Goal: Transaction & Acquisition: Purchase product/service

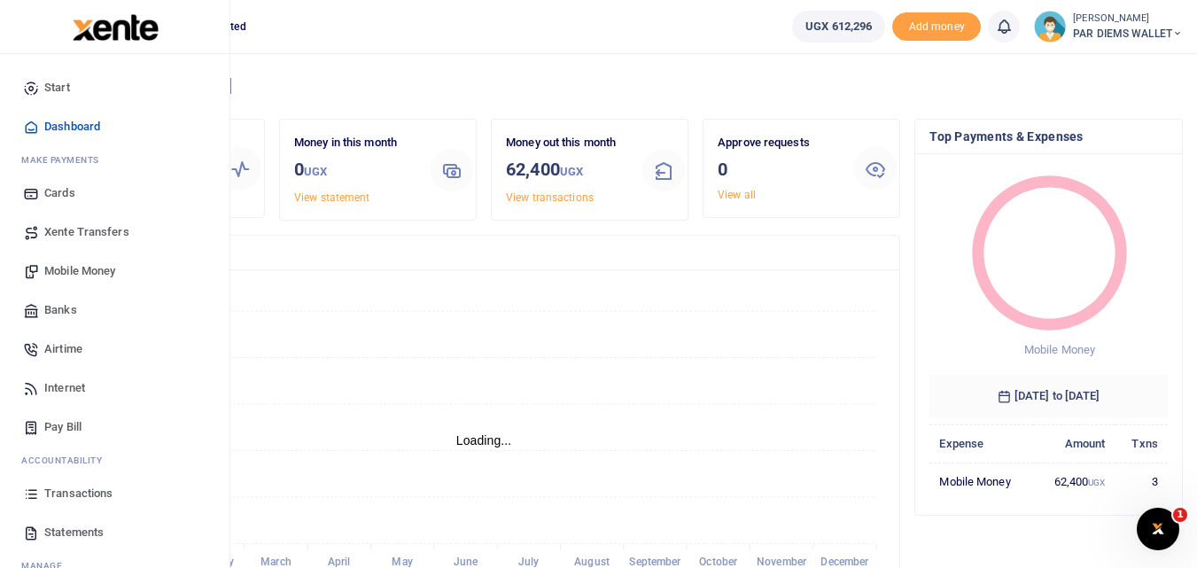
click at [31, 491] on icon at bounding box center [31, 494] width 16 height 16
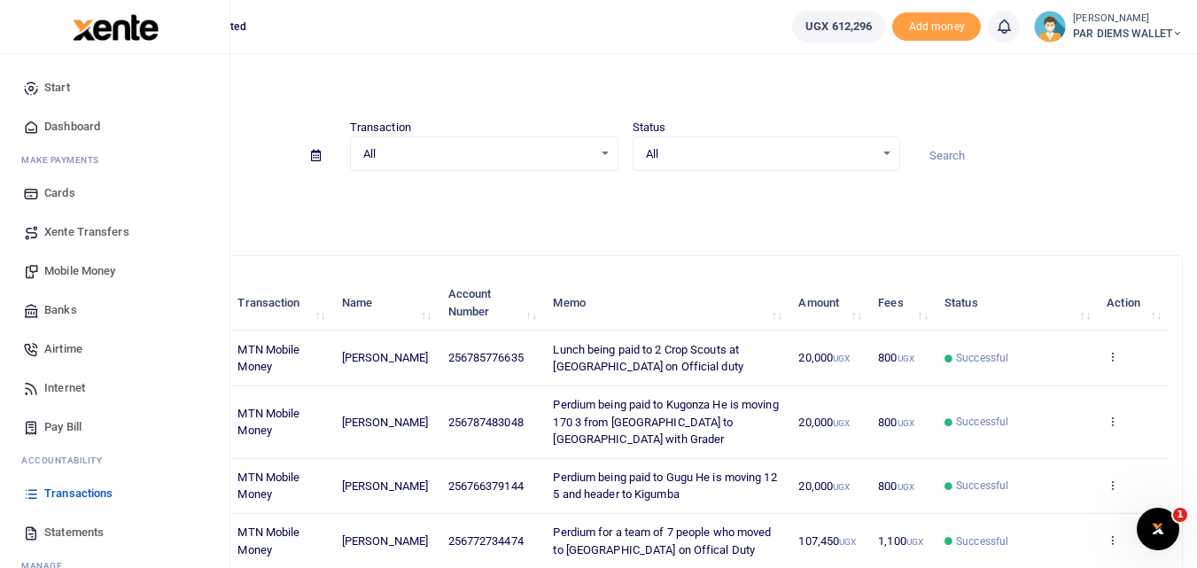
click at [85, 270] on span "Mobile Money" at bounding box center [79, 271] width 71 height 18
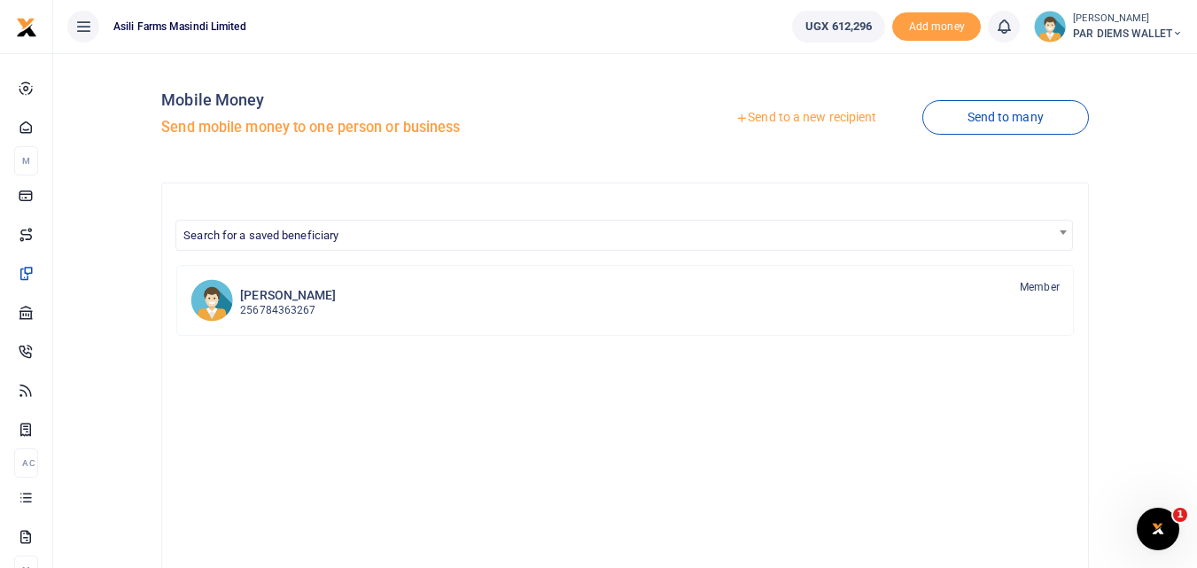
click at [776, 118] on link "Send to a new recipient" at bounding box center [805, 118] width 231 height 32
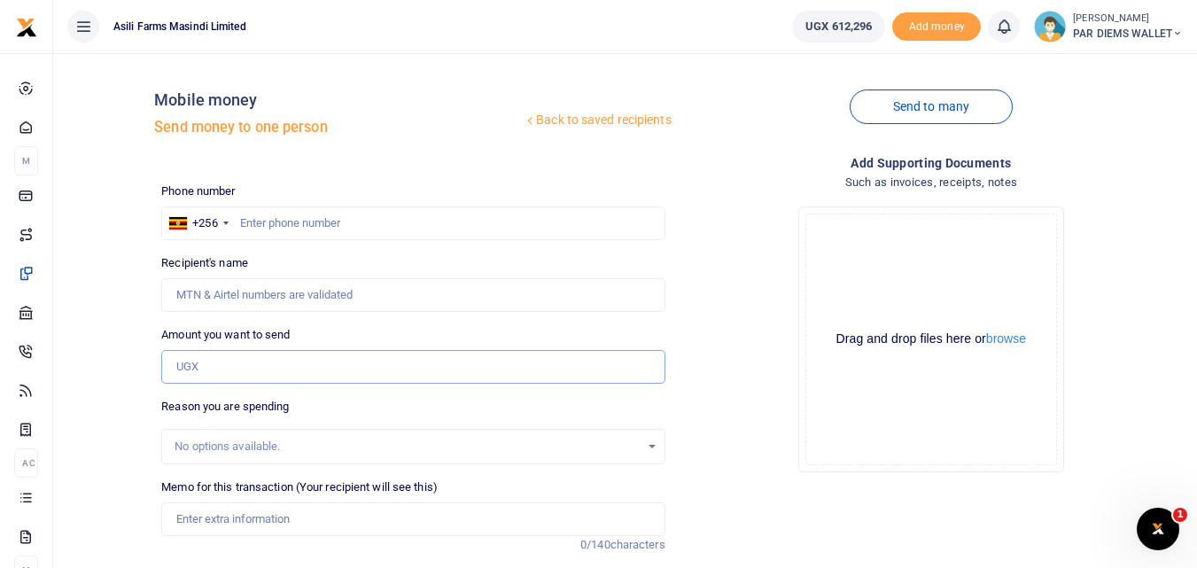
click at [206, 377] on input "Amount you want to send" at bounding box center [412, 367] width 503 height 34
type input "75,000"
click at [216, 522] on input "Memo for this transaction (Your recipient will see this)" at bounding box center [412, 519] width 503 height 34
click at [299, 524] on input "Perdium for guards who have been escorting Trucks moving Materials" at bounding box center [412, 519] width 503 height 34
type input "Perdium for guards who have been escorting Trucks moving Materials"
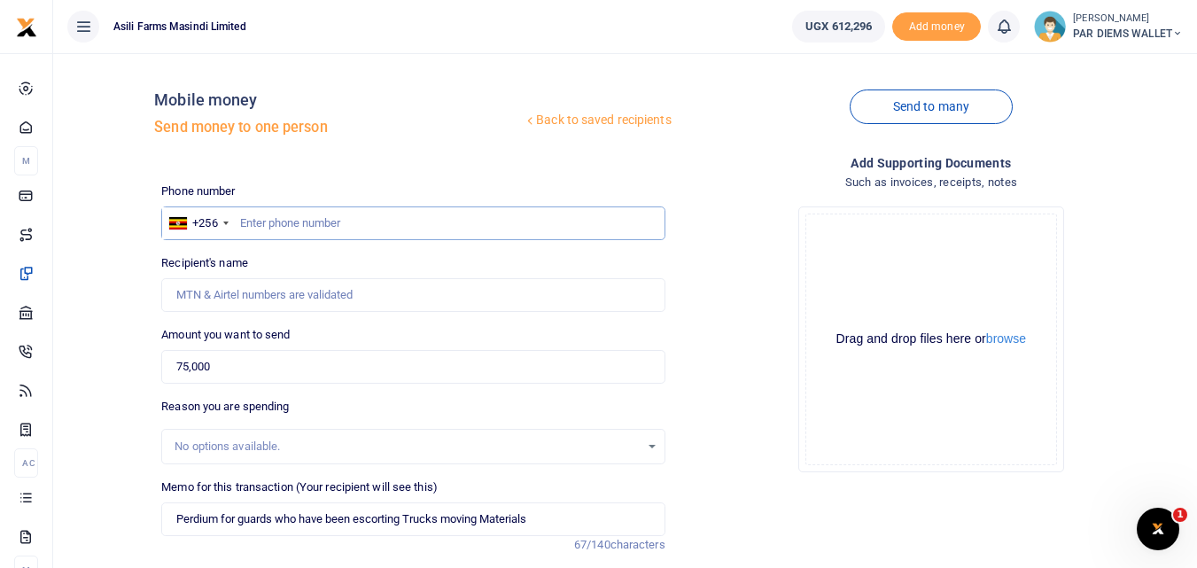
click at [261, 220] on input "text" at bounding box center [412, 223] width 503 height 34
type input "774243099"
type input "[PERSON_NAME] [PERSON_NAME]"
type input "774243099"
click at [548, 517] on input "Perdium for guards who have been escorting Trucks moving Materials" at bounding box center [412, 519] width 503 height 34
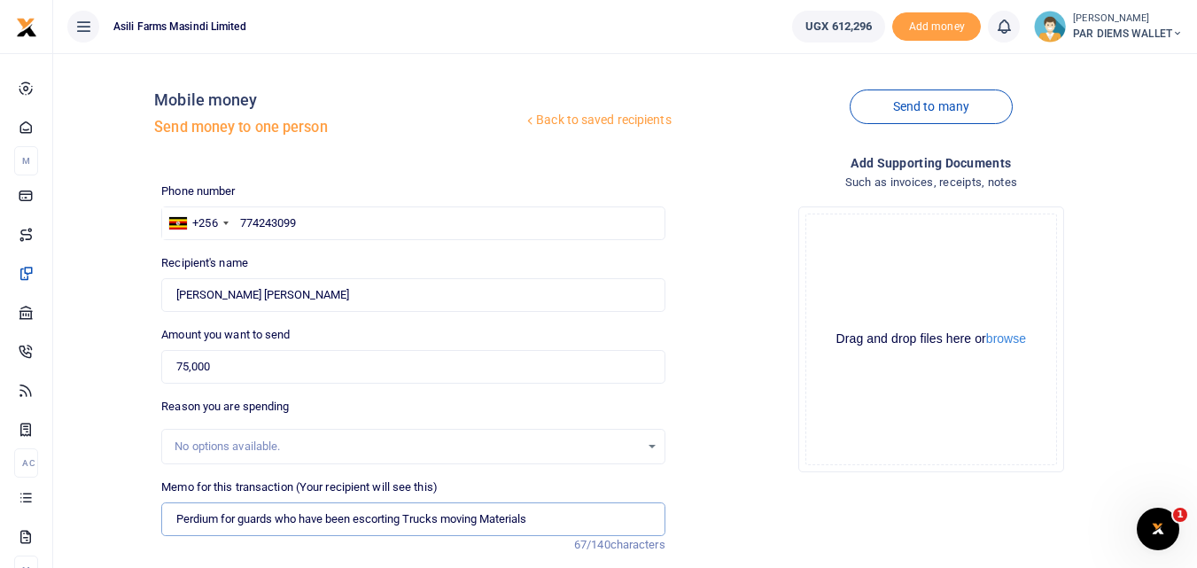
click at [300, 523] on input "Perdium for guards who have been escorting Trucks moving Materials" at bounding box center [412, 519] width 503 height 34
click at [546, 515] on input "Perdium for guards that have been escorting Trucks moving Materials" at bounding box center [412, 519] width 503 height 34
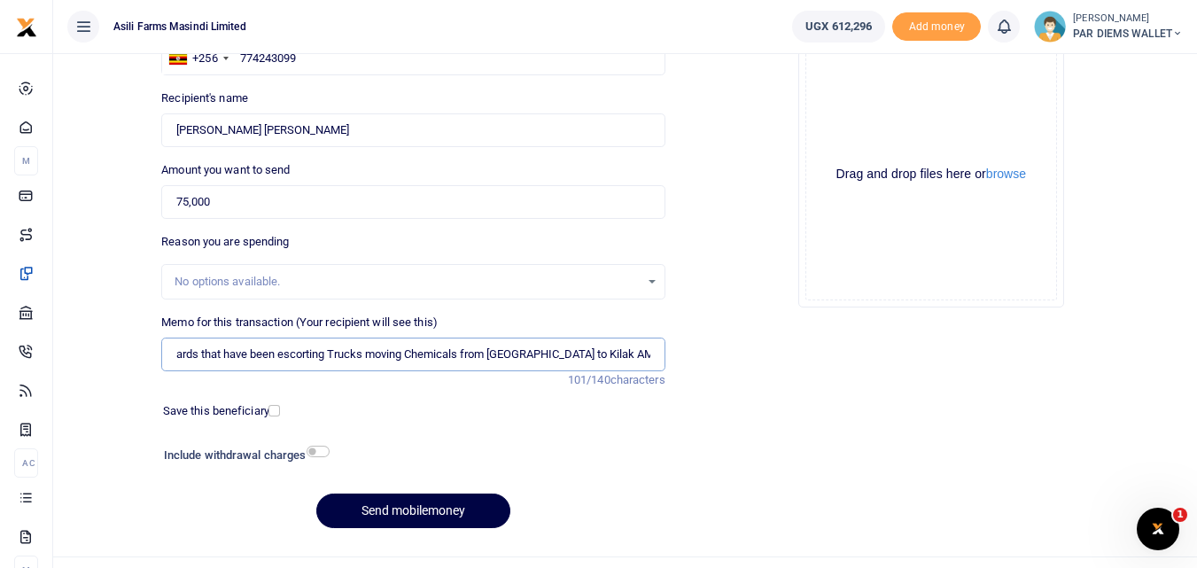
scroll to position [162, 0]
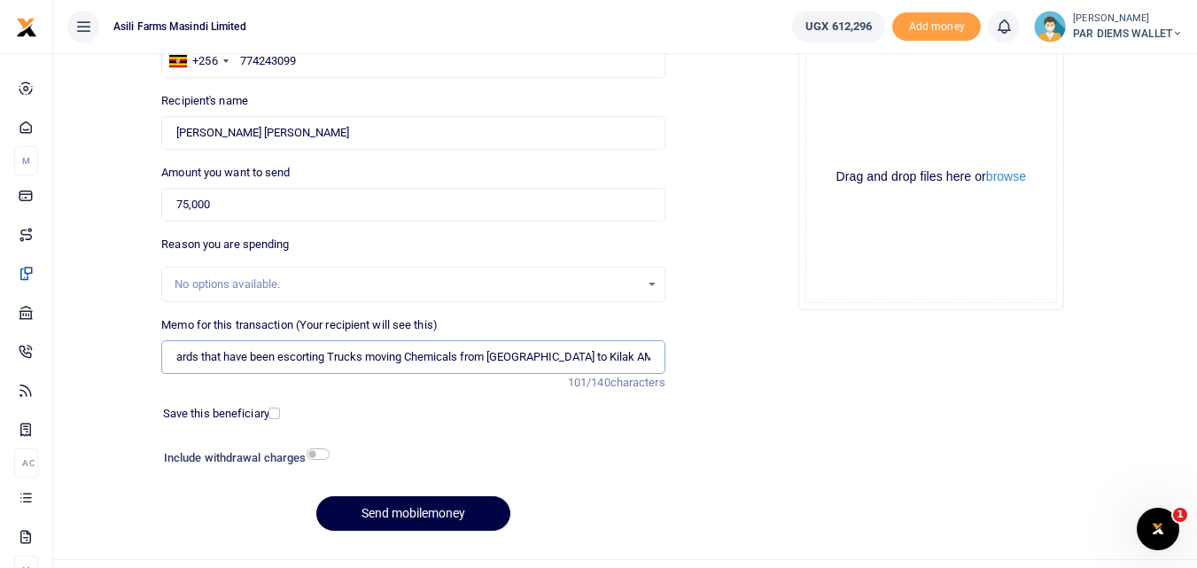
type input "Perdium for guards that have been escorting Trucks moving Chemicals from Kigumb…"
click at [831, 98] on div "Drag and drop files here or browse Powered by Uppy" at bounding box center [931, 177] width 252 height 252
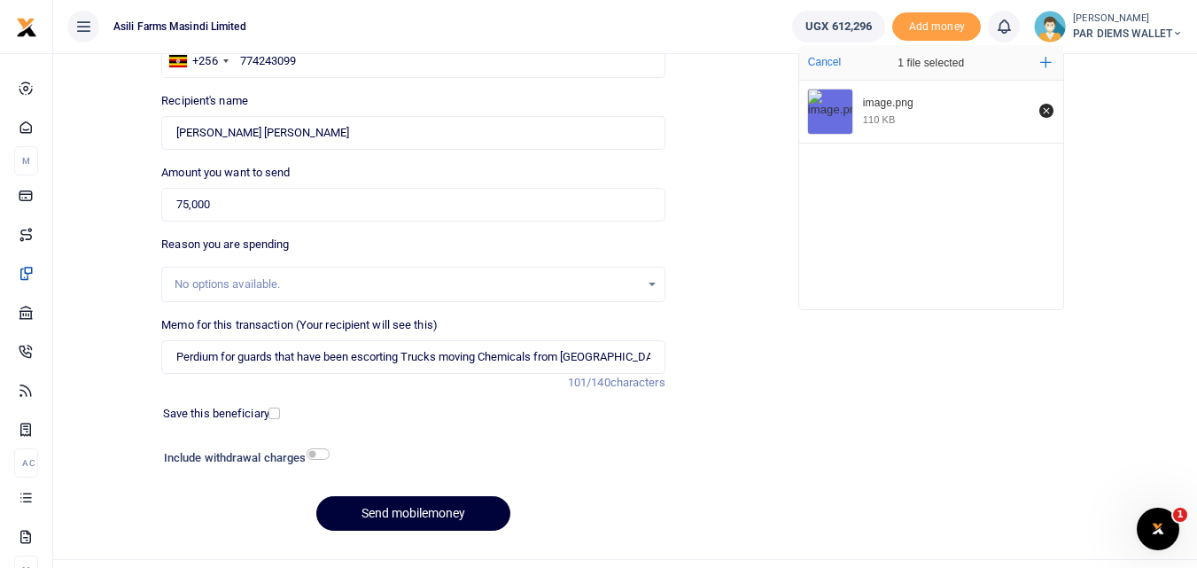
click at [370, 513] on button "Send mobilemoney" at bounding box center [413, 513] width 194 height 35
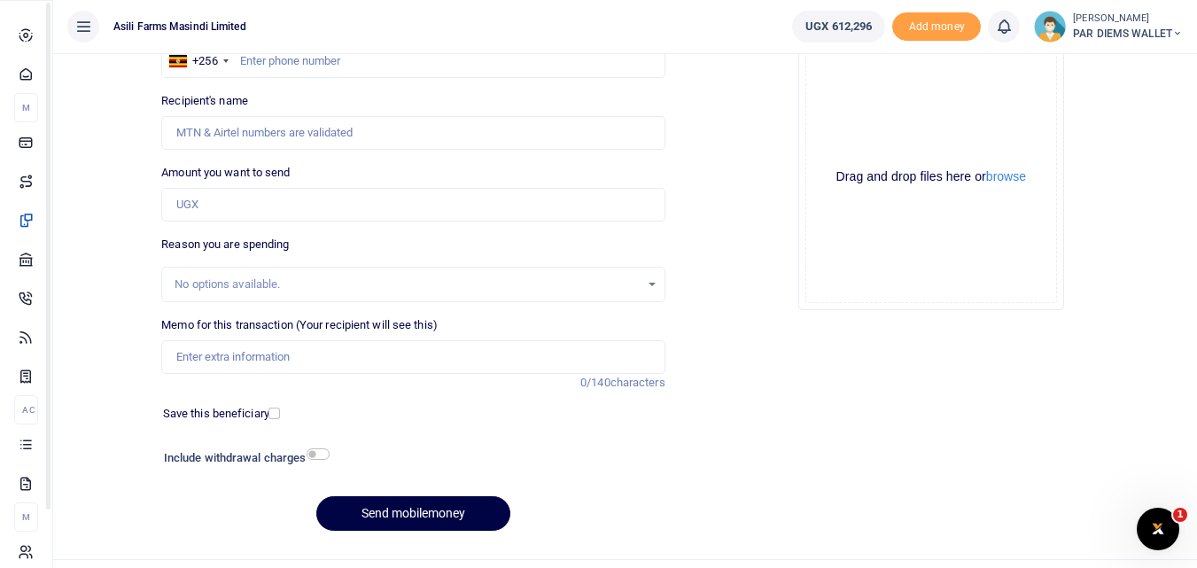
click at [33, 452] on icon at bounding box center [26, 444] width 16 height 16
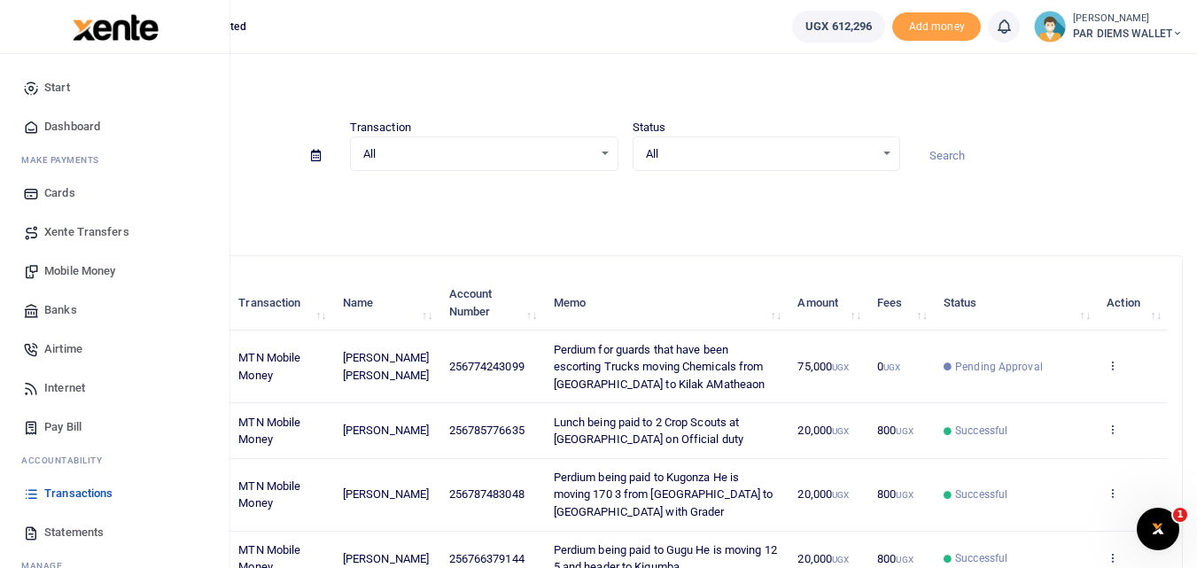
click at [64, 266] on span "Mobile Money" at bounding box center [79, 271] width 71 height 18
